Goal: Task Accomplishment & Management: Complete application form

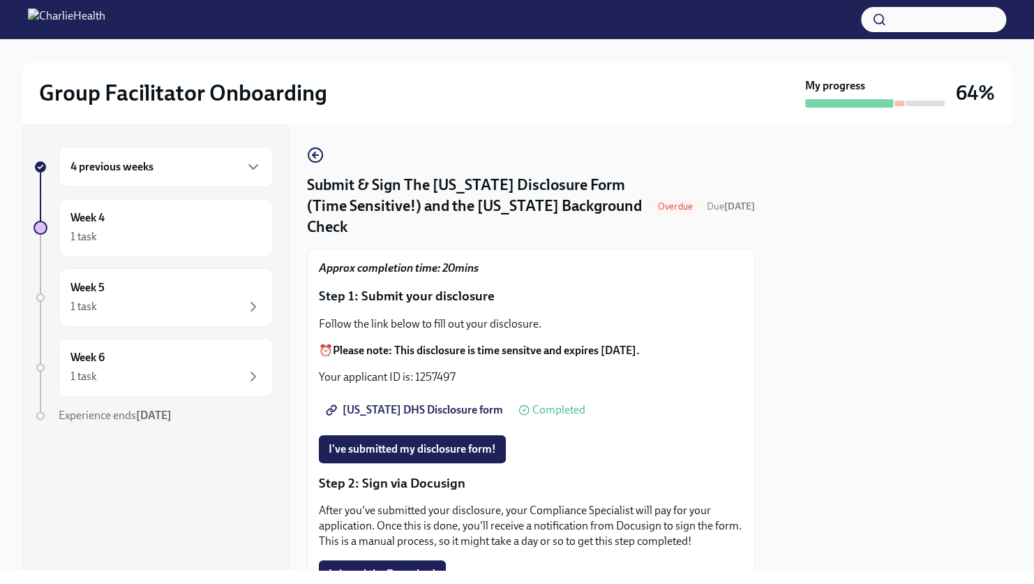
scroll to position [151, 0]
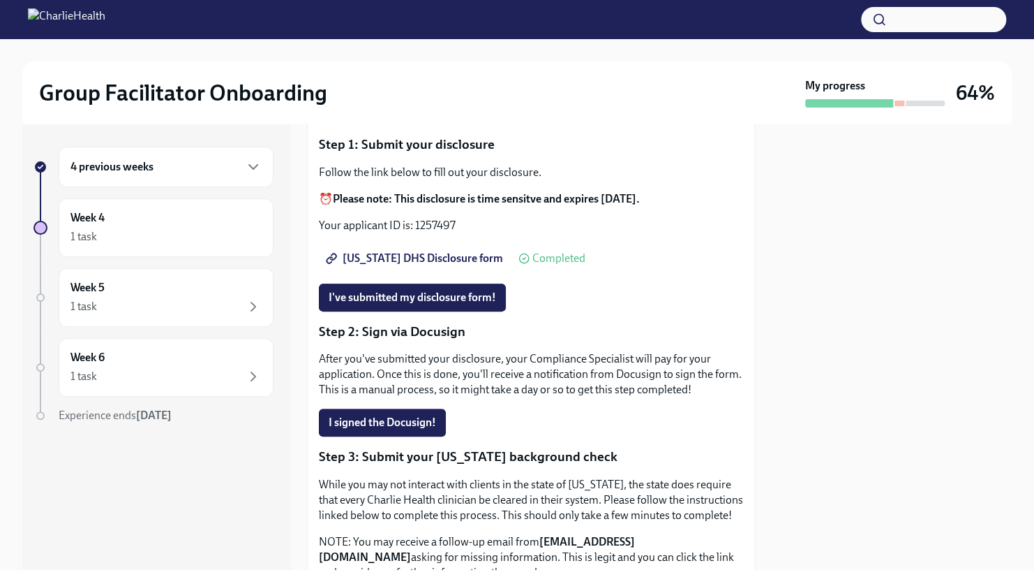
click at [417, 251] on span "[US_STATE] DHS Disclosure form" at bounding box center [416, 258] width 175 height 14
click at [424, 290] on span "I've submitted my disclosure form!" at bounding box center [413, 297] width 168 height 14
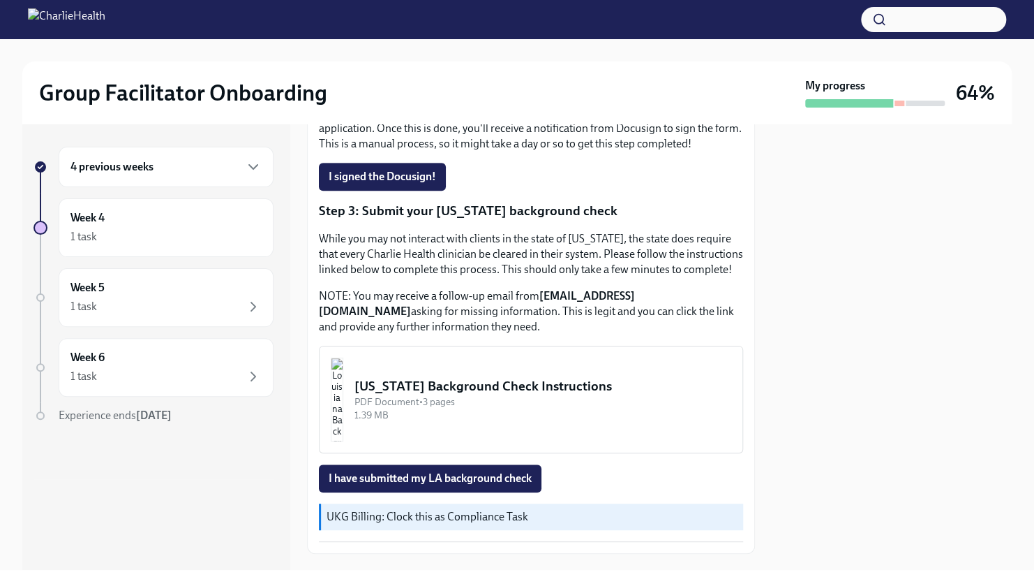
scroll to position [430, 0]
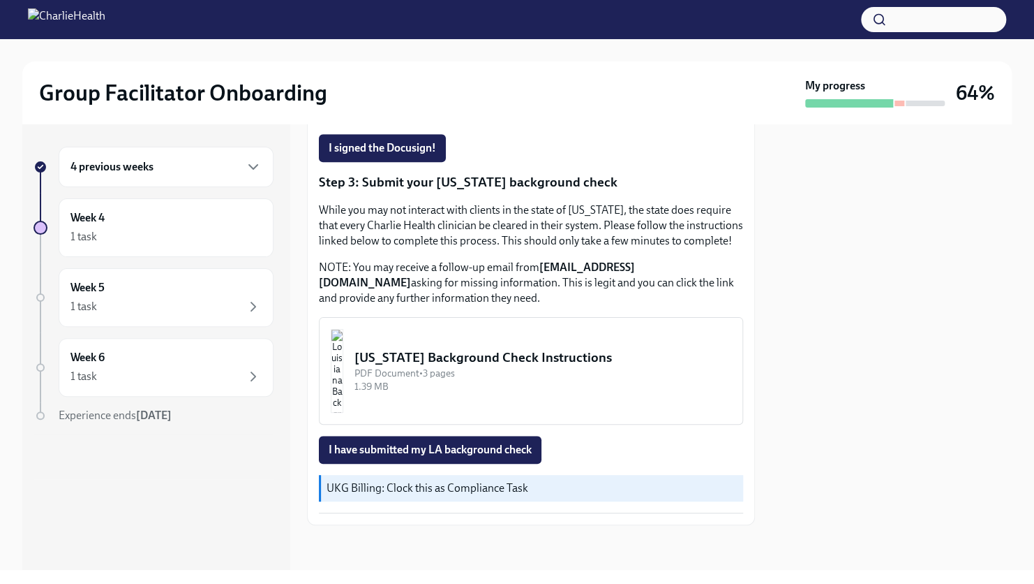
click at [444, 368] on div "PDF Document • 3 pages" at bounding box center [543, 372] width 377 height 13
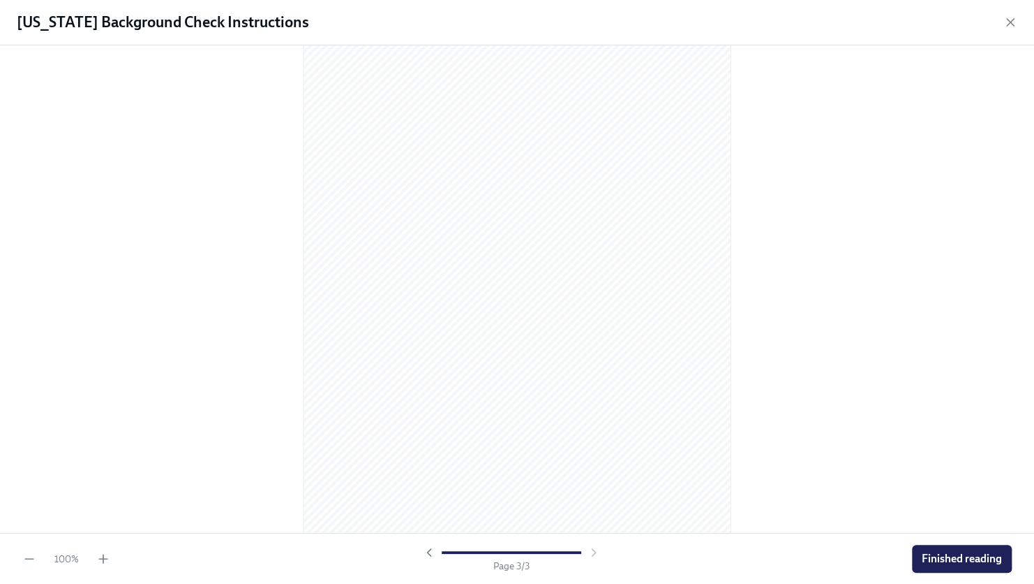
scroll to position [1219, 0]
click at [968, 558] on span "Finished reading" at bounding box center [962, 558] width 80 height 14
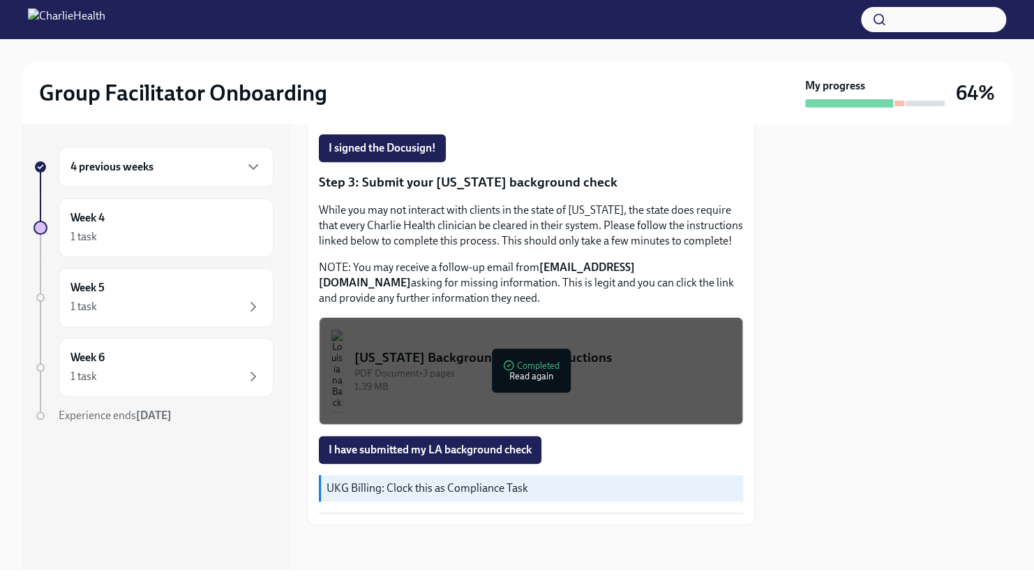
click at [475, 452] on span "I have submitted my LA background check" at bounding box center [430, 450] width 203 height 14
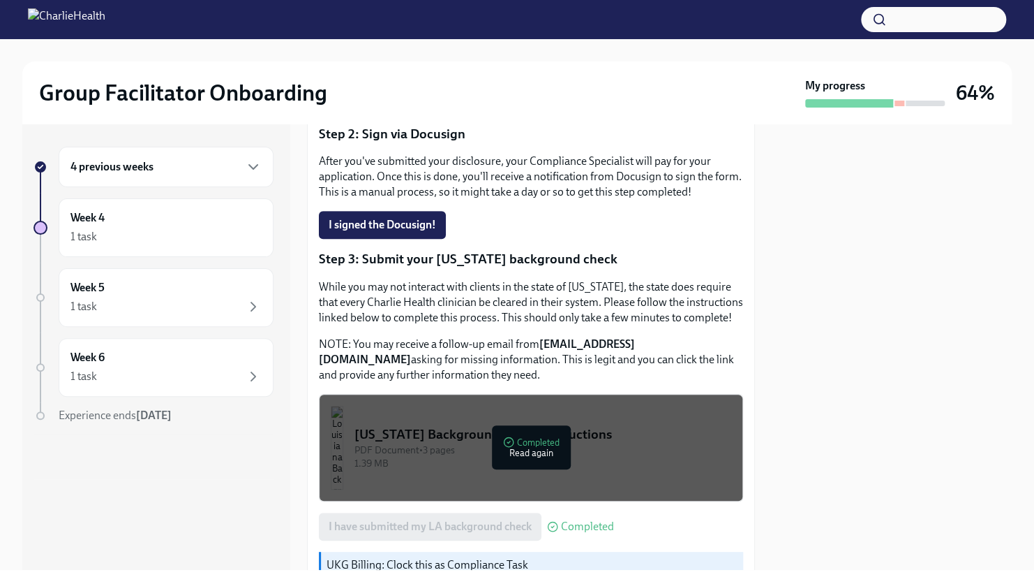
scroll to position [430, 0]
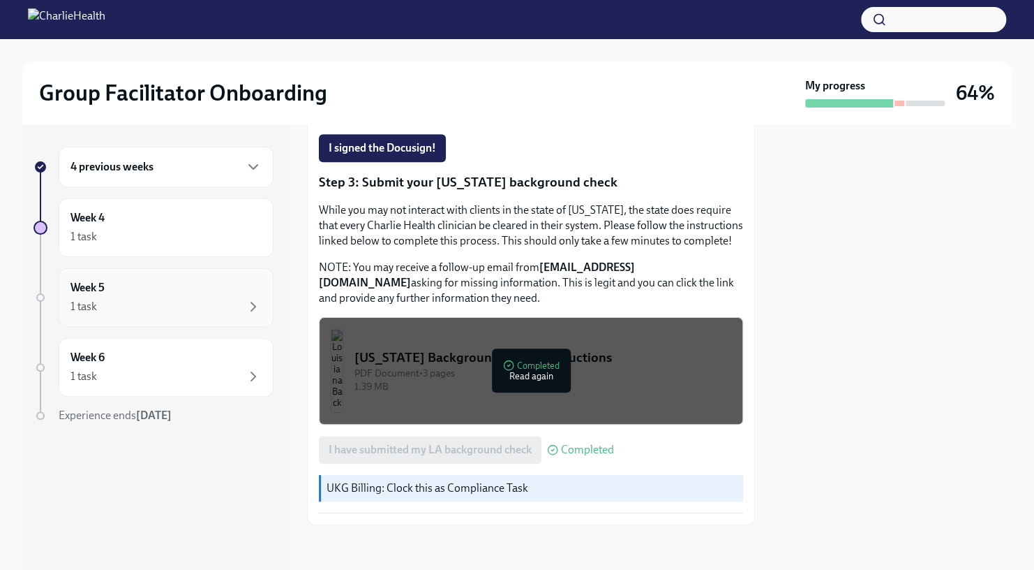
click at [191, 288] on div "Week 5 1 task" at bounding box center [165, 297] width 191 height 35
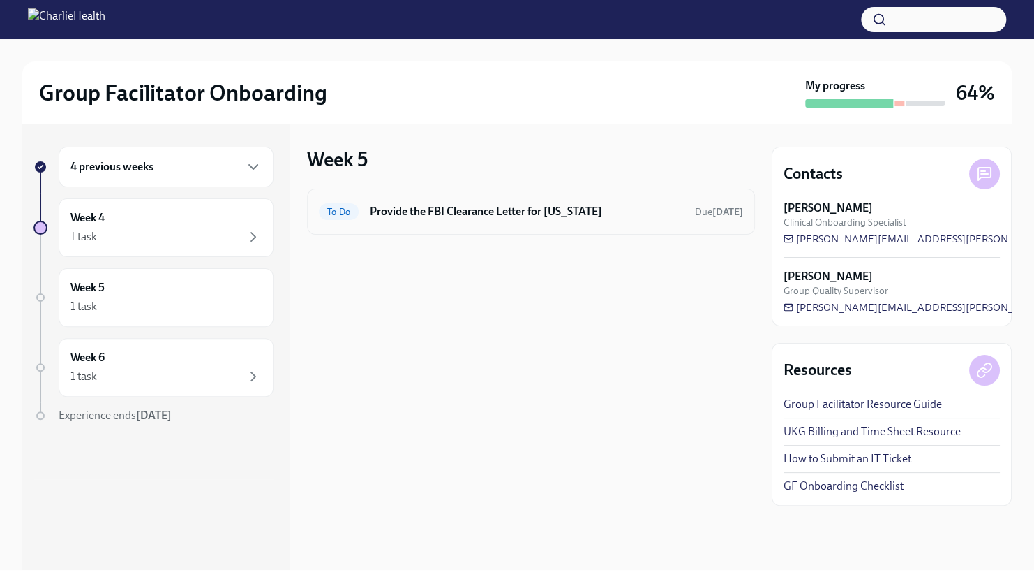
click at [517, 202] on div "To Do Provide the FBI Clearance Letter for [US_STATE] Due [DATE]" at bounding box center [531, 211] width 424 height 22
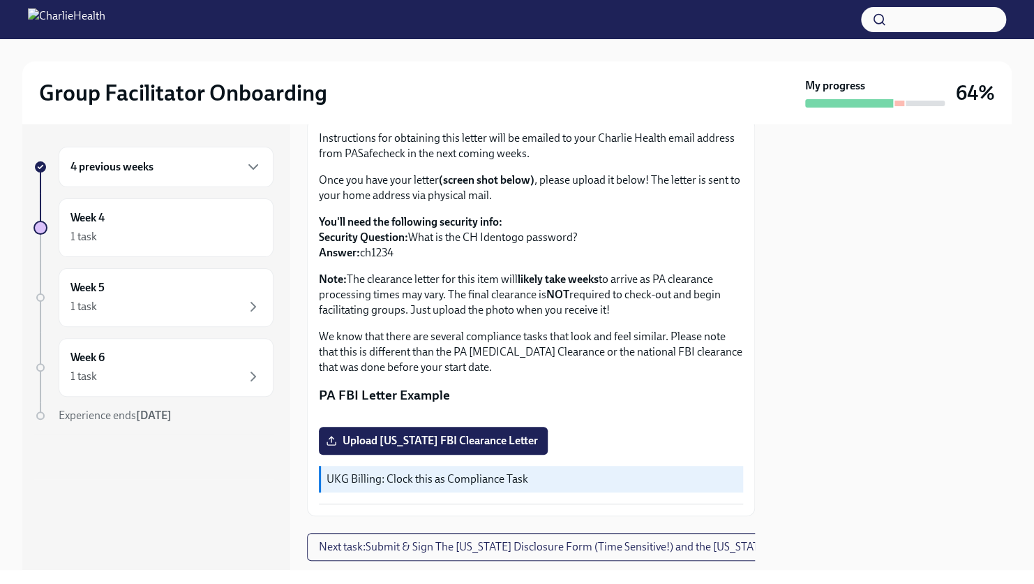
scroll to position [279, 0]
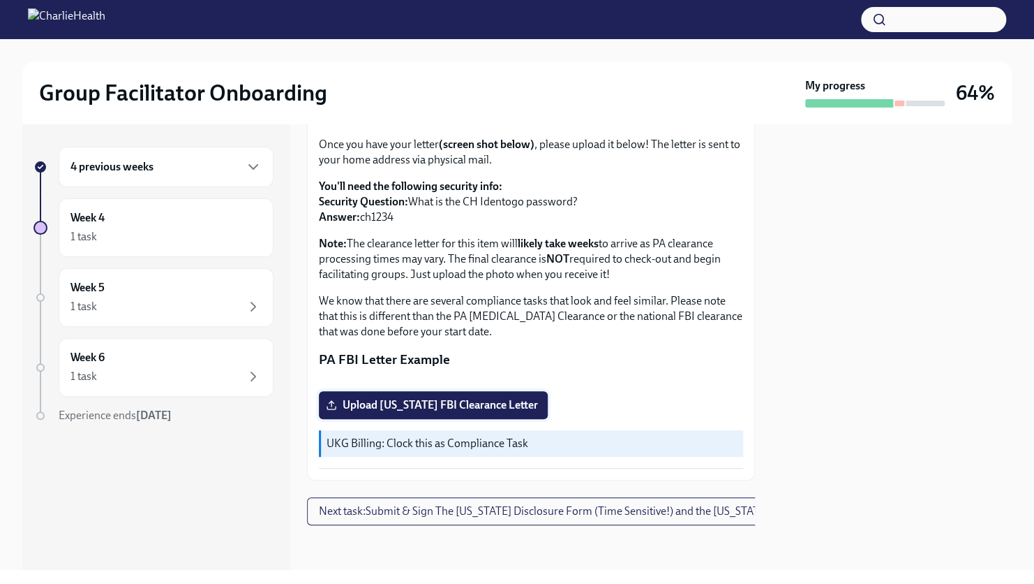
click at [415, 410] on span "Upload [US_STATE] FBI Clearance Letter" at bounding box center [433, 405] width 209 height 14
click at [0, 0] on input "Upload [US_STATE] FBI Clearance Letter" at bounding box center [0, 0] width 0 height 0
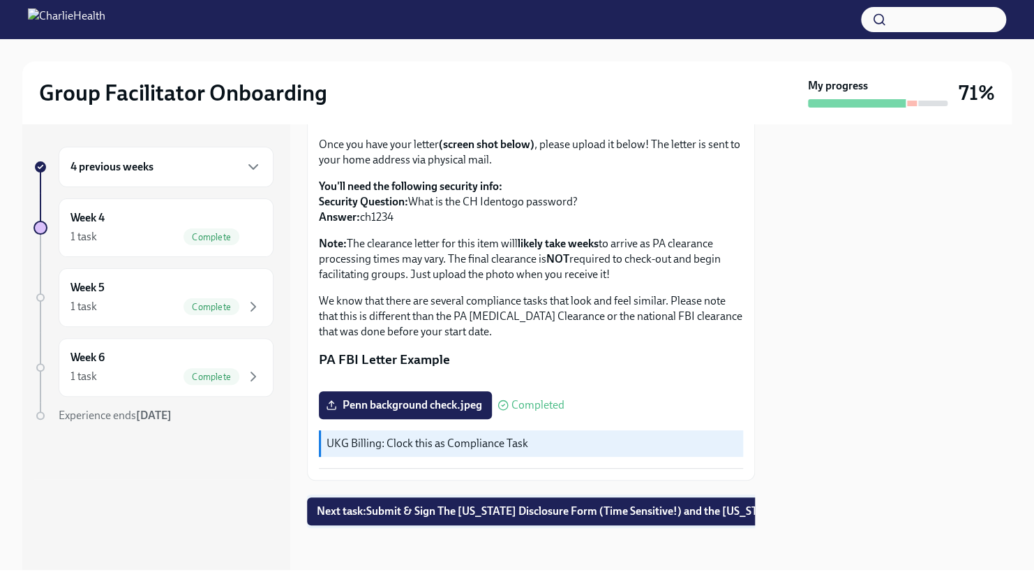
click at [489, 517] on span "Next task : Submit & Sign The [US_STATE] Disclosure Form (Time Sensitive!) and …" at bounding box center [595, 511] width 556 height 14
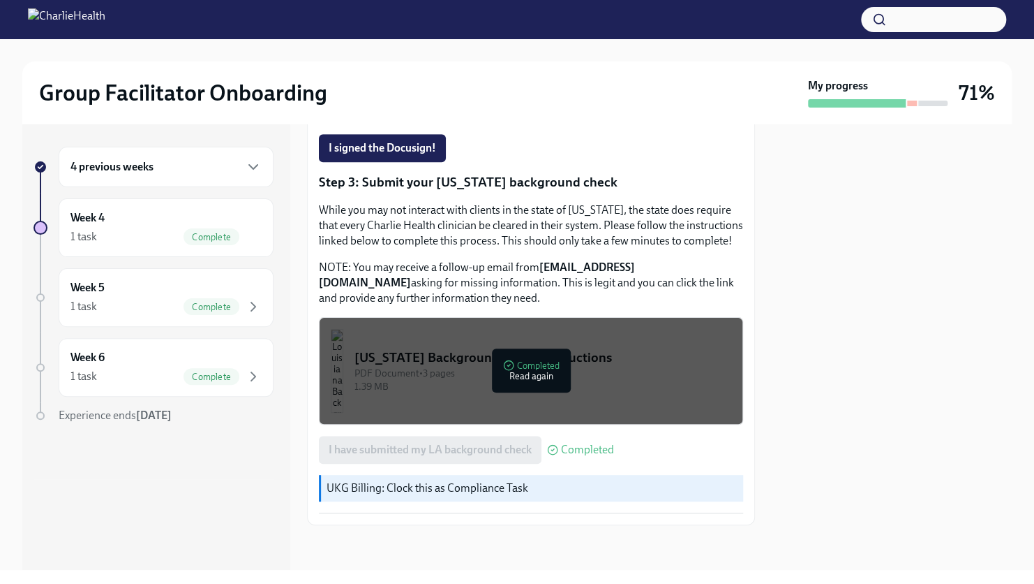
scroll to position [430, 0]
click at [141, 304] on div "1 task Complete" at bounding box center [165, 306] width 191 height 17
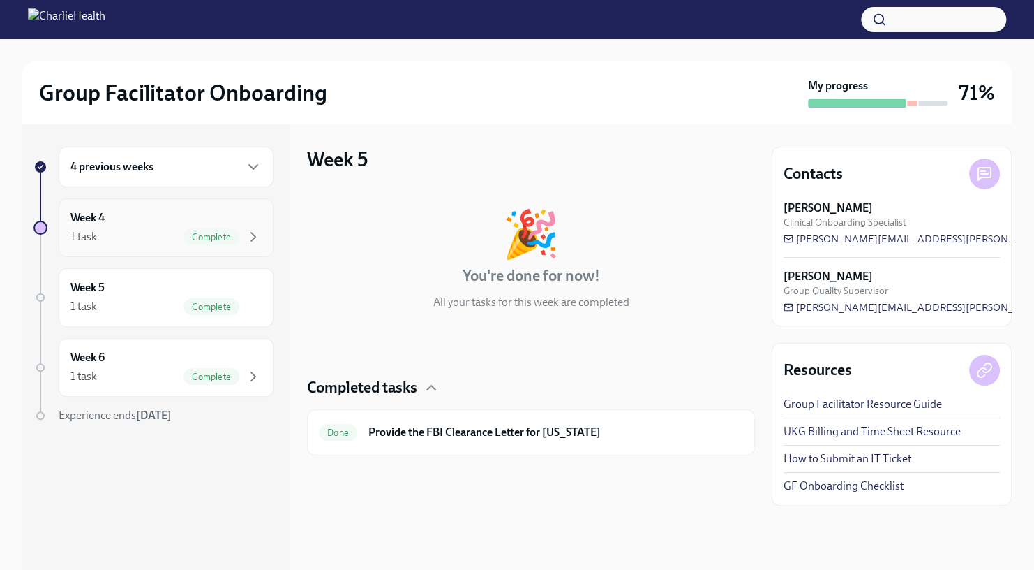
click at [126, 221] on div "Week 4 1 task Complete" at bounding box center [165, 227] width 191 height 35
click at [208, 254] on div "Week 4 1 task Complete" at bounding box center [166, 227] width 215 height 59
click at [207, 239] on span "Complete" at bounding box center [212, 237] width 56 height 10
click at [533, 438] on h6 "Provide the FBI Clearance Letter for [US_STATE]" at bounding box center [556, 431] width 375 height 15
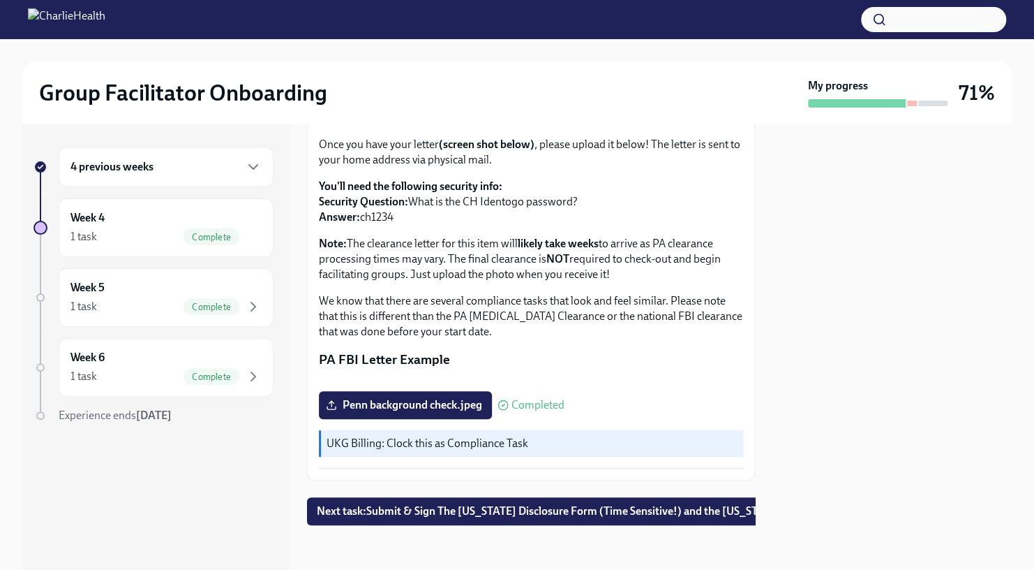
scroll to position [292, 0]
click at [157, 368] on div "1 task Complete" at bounding box center [165, 376] width 191 height 17
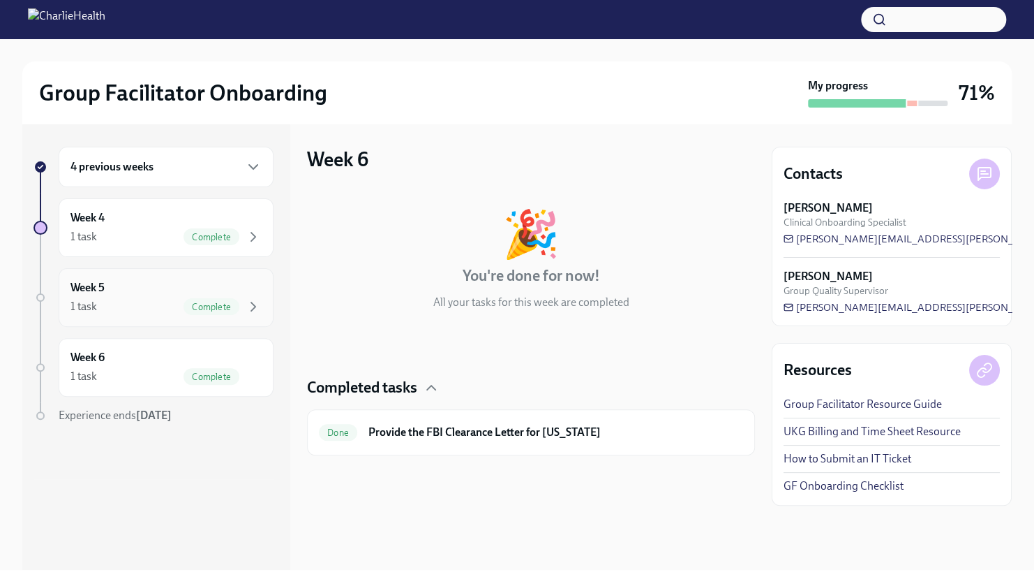
click at [158, 309] on div "1 task Complete" at bounding box center [165, 306] width 191 height 17
